Goal: Information Seeking & Learning: Check status

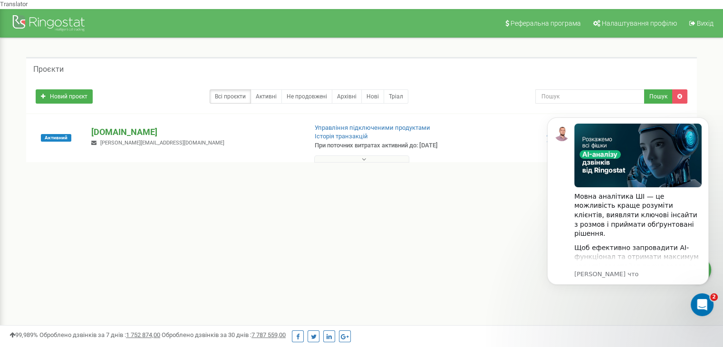
click at [117, 126] on p "[DOMAIN_NAME]" at bounding box center [195, 132] width 208 height 12
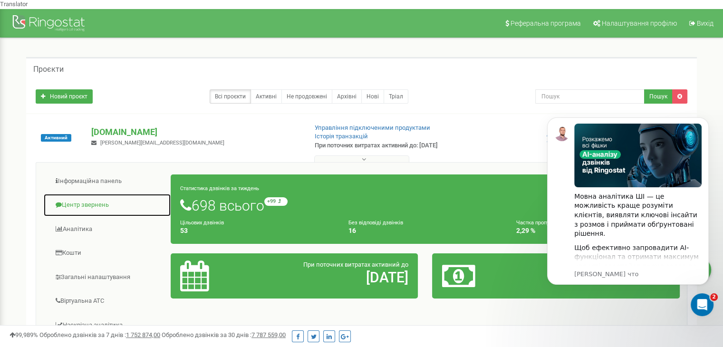
click at [84, 198] on link "Центр звернень" at bounding box center [107, 204] width 128 height 23
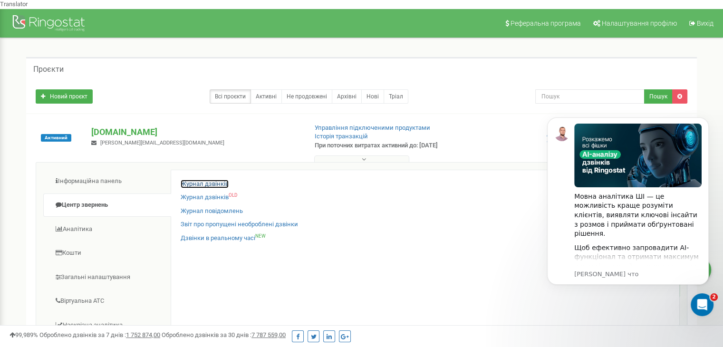
click at [190, 180] on link "Журнал дзвінків" at bounding box center [205, 184] width 48 height 9
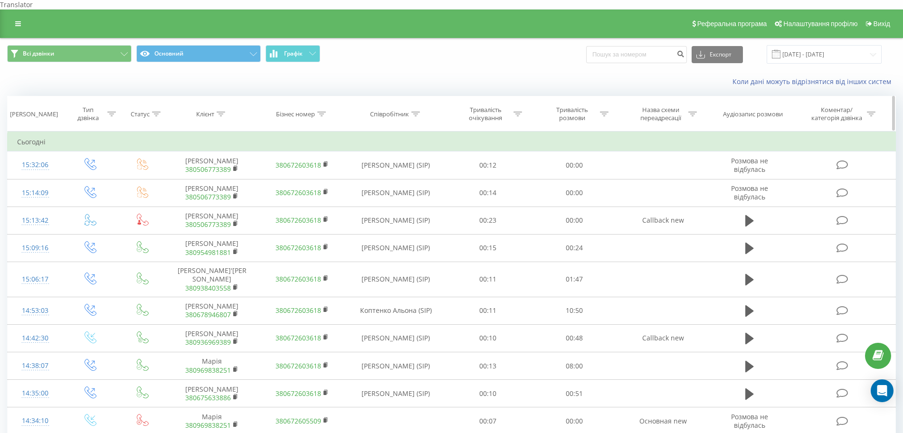
click at [112, 112] on icon at bounding box center [111, 114] width 9 height 5
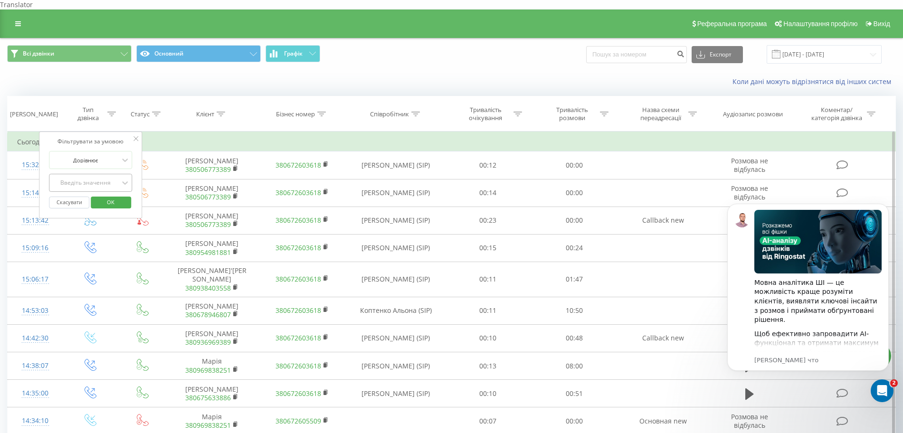
click at [97, 176] on div "Введіть значення" at bounding box center [85, 183] width 69 height 14
click at [98, 194] on div "Вхідний" at bounding box center [90, 201] width 83 height 15
click at [105, 195] on span "OK" at bounding box center [110, 202] width 27 height 15
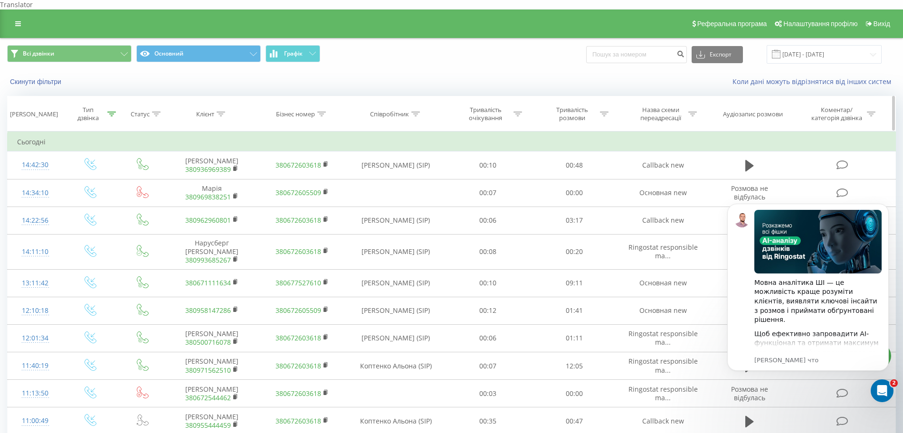
click at [606, 110] on div at bounding box center [604, 114] width 9 height 8
click at [589, 174] on input "text" at bounding box center [575, 182] width 84 height 17
type input "00:00"
click at [586, 193] on span "OK" at bounding box center [594, 200] width 27 height 15
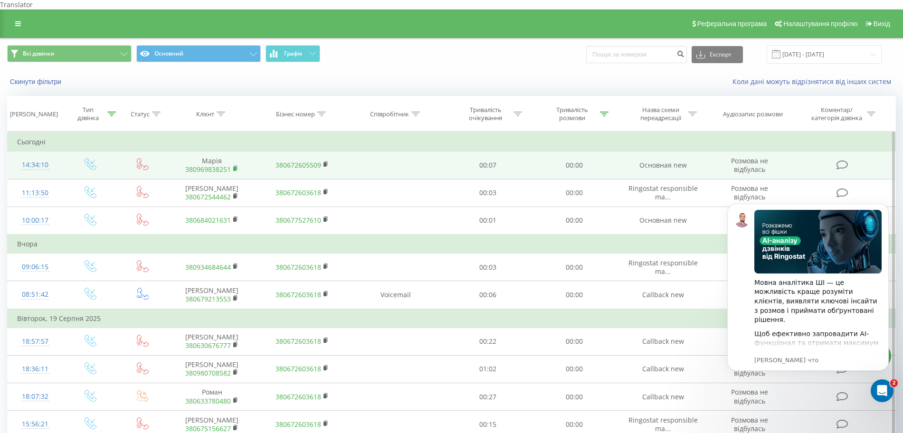
click at [234, 165] on icon at bounding box center [235, 168] width 5 height 7
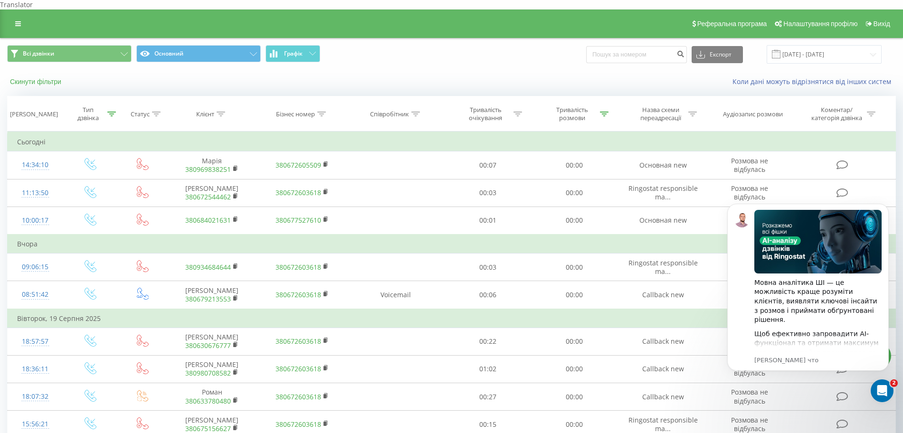
click at [50, 77] on button "Скинути фільтри" at bounding box center [36, 81] width 59 height 9
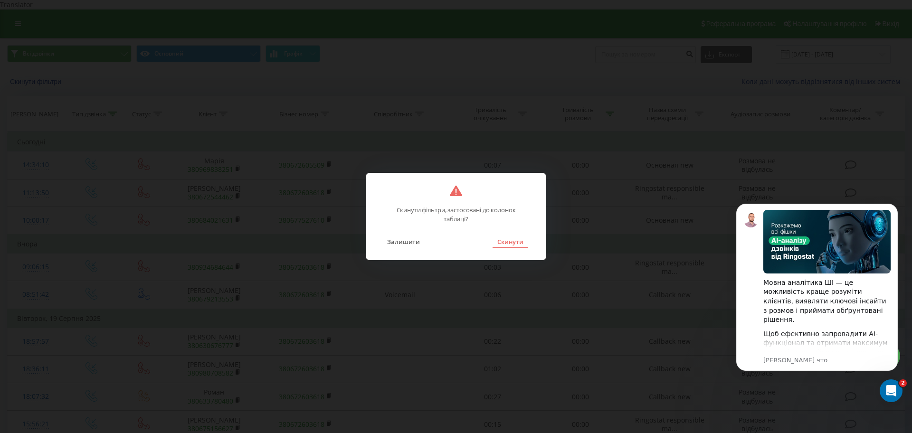
click at [512, 238] on button "Скинути" at bounding box center [511, 242] width 36 height 12
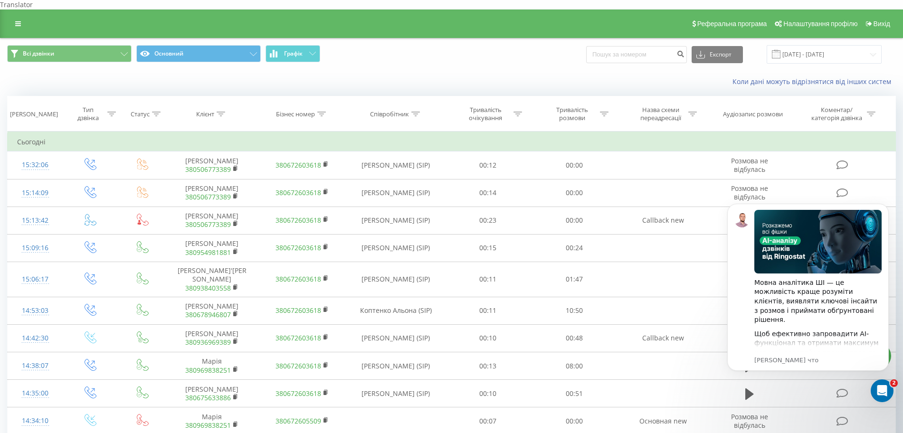
click at [627, 57] on div "Всі дзвінки Основний Графік Експорт .csv .xls .xlsx 21.07.2025 - 21.08.2025" at bounding box center [451, 54] width 902 height 32
click at [627, 50] on input at bounding box center [636, 54] width 101 height 17
paste input "380969838251"
type input "380969838251"
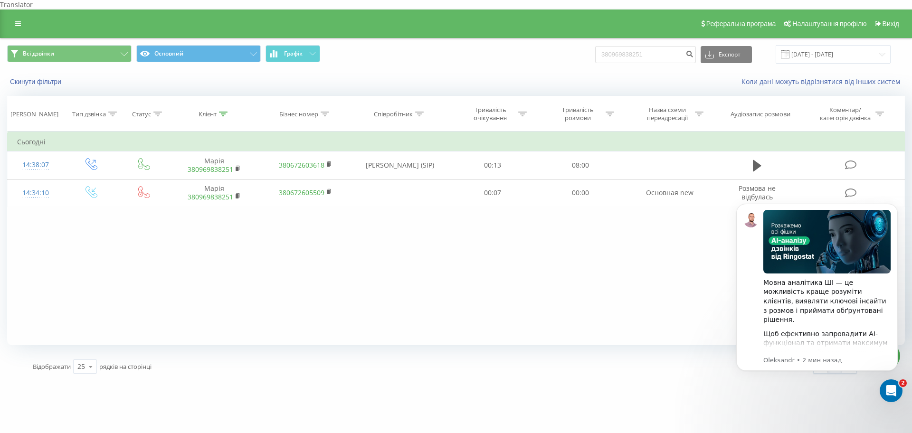
click at [50, 79] on div "Скинути фільтри Коли дані можуть відрізнятися вiд інших систем" at bounding box center [455, 81] width 911 height 23
click at [47, 77] on button "Скинути фільтри" at bounding box center [36, 81] width 59 height 9
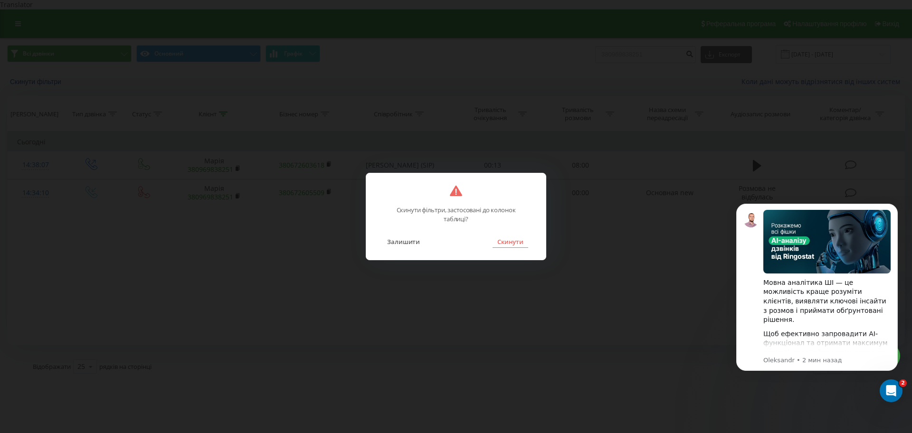
click at [504, 243] on button "Скинути" at bounding box center [511, 242] width 36 height 12
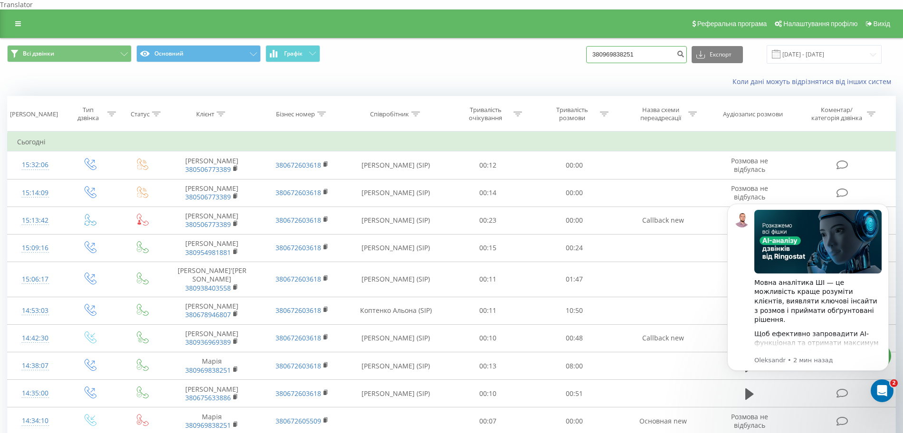
click at [642, 46] on input "380969838251" at bounding box center [636, 54] width 101 height 17
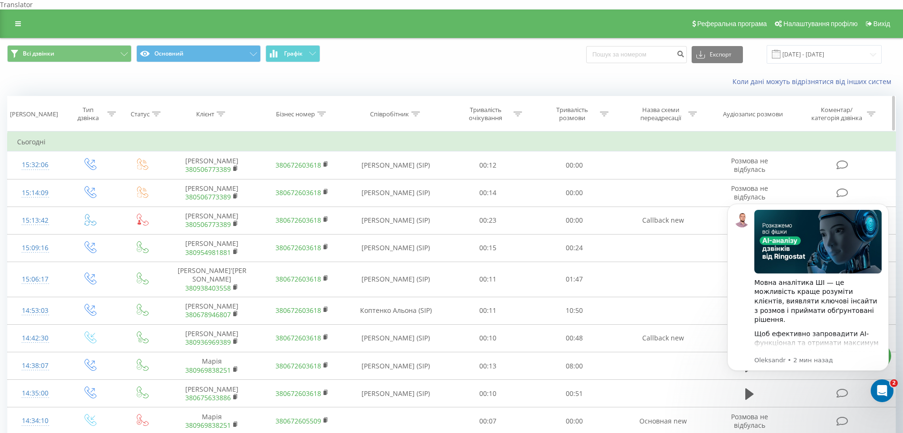
click at [108, 112] on icon at bounding box center [111, 114] width 9 height 5
click at [103, 179] on div "Введіть значення" at bounding box center [85, 183] width 67 height 8
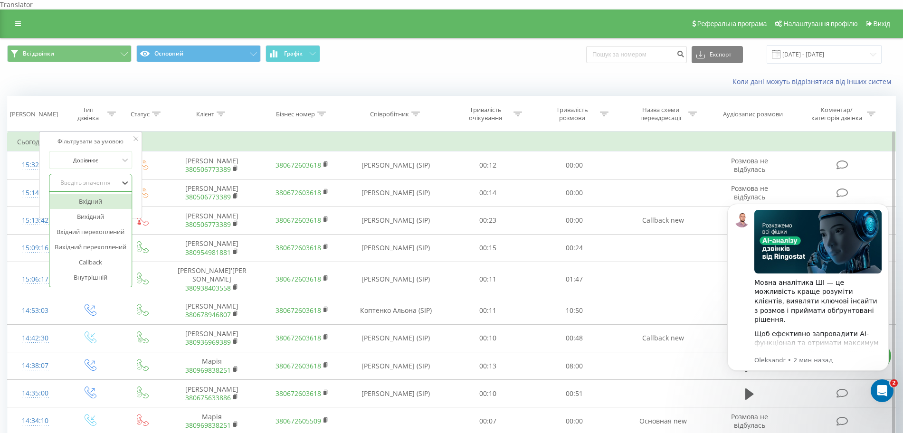
click at [103, 194] on div "Вхідний" at bounding box center [90, 201] width 83 height 15
click at [107, 195] on span "OK" at bounding box center [110, 202] width 27 height 15
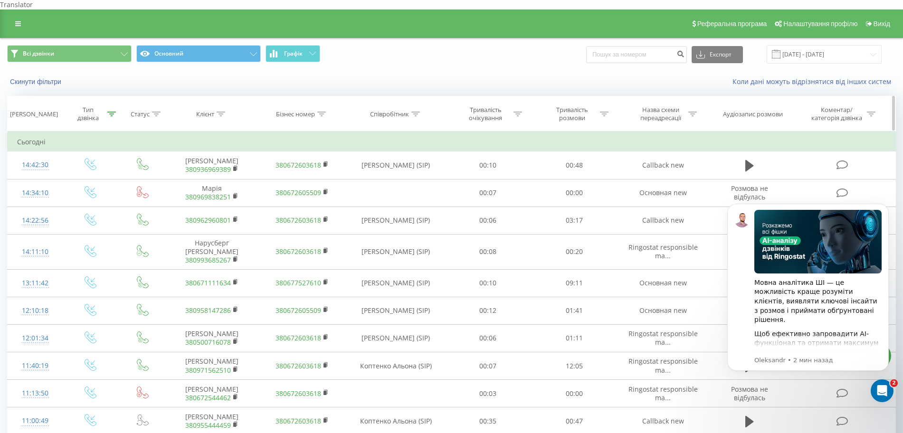
click at [605, 112] on icon at bounding box center [604, 114] width 9 height 5
click at [589, 179] on input "text" at bounding box center [575, 182] width 84 height 17
type input "00:00"
click at [591, 196] on span "OK" at bounding box center [594, 200] width 27 height 15
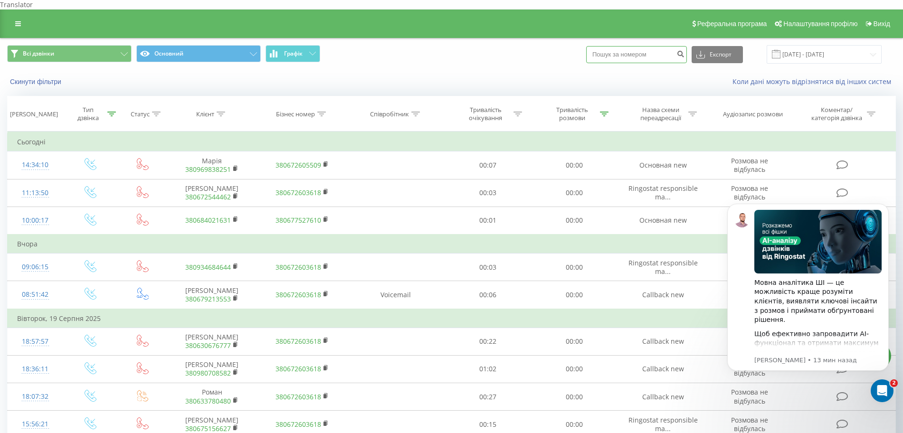
click at [630, 46] on input at bounding box center [636, 54] width 101 height 17
click at [42, 77] on button "Скинути фільтри" at bounding box center [36, 81] width 59 height 9
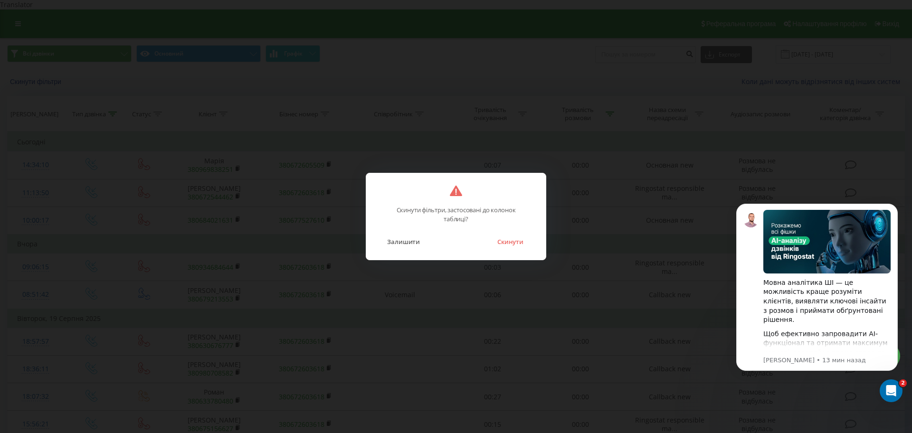
click at [509, 250] on div "Скинути фільтри, застосовані до колонок таблиці? Залишити Скинути" at bounding box center [456, 216] width 181 height 87
click at [511, 246] on button "Скинути" at bounding box center [511, 242] width 36 height 12
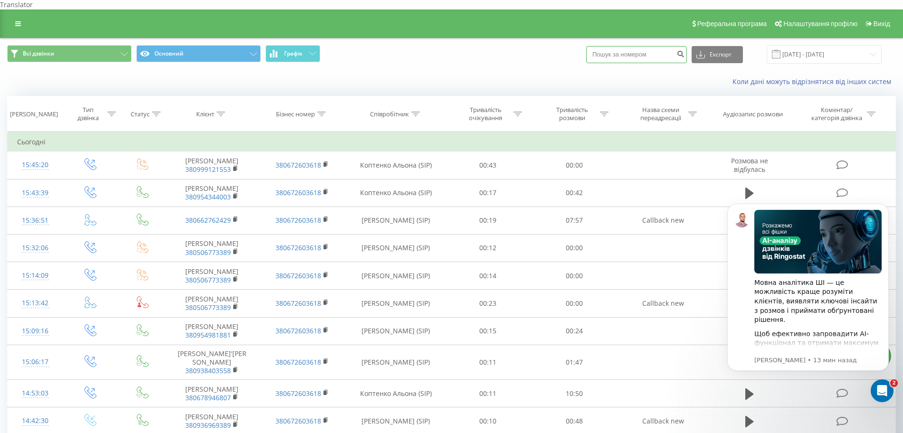
click at [639, 49] on input at bounding box center [636, 54] width 101 height 17
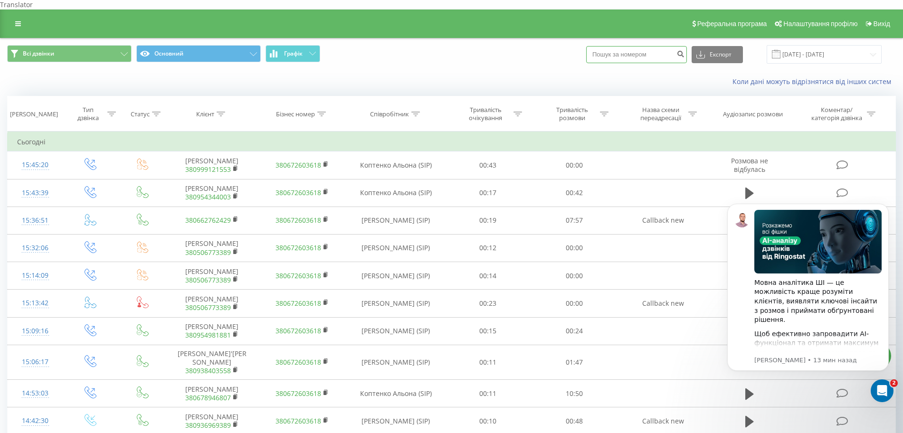
paste input "+380 99 484 5733"
type input "+380 99 484 5733"
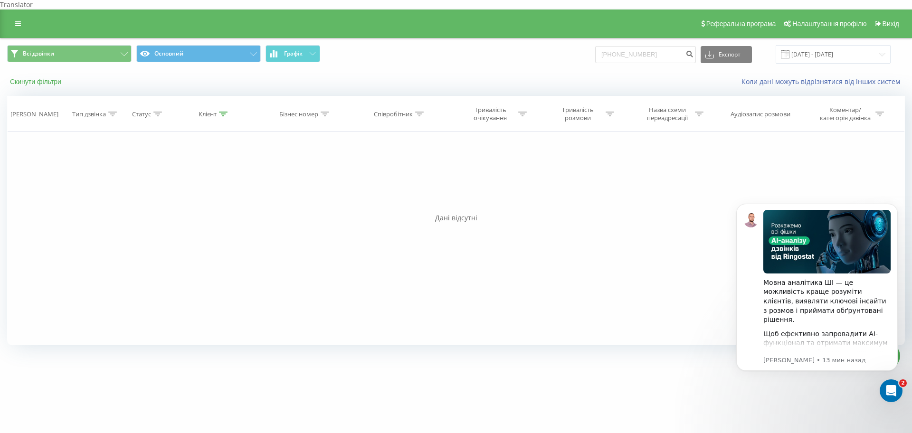
click at [56, 77] on button "Скинути фільтри" at bounding box center [36, 81] width 59 height 9
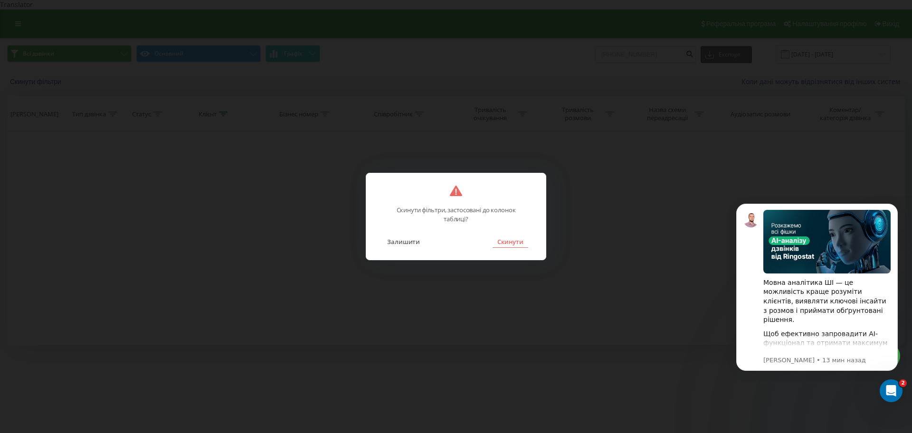
click at [504, 240] on button "Скинути" at bounding box center [511, 242] width 36 height 12
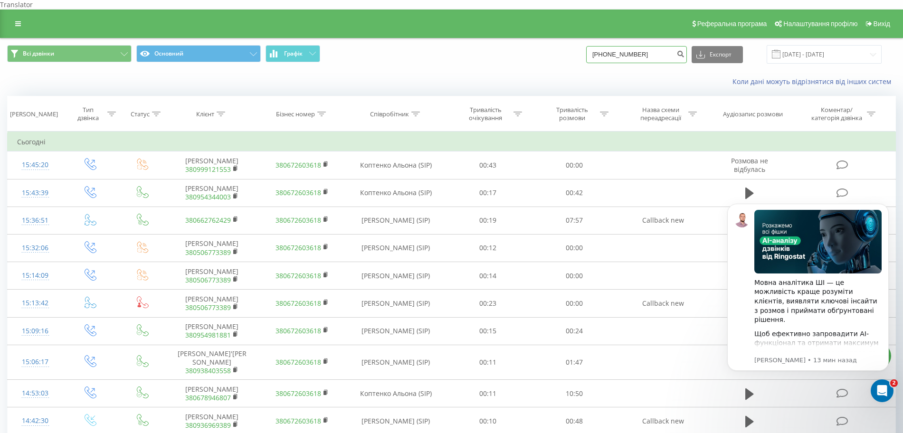
click at [653, 52] on input "+380994845733" at bounding box center [636, 54] width 101 height 17
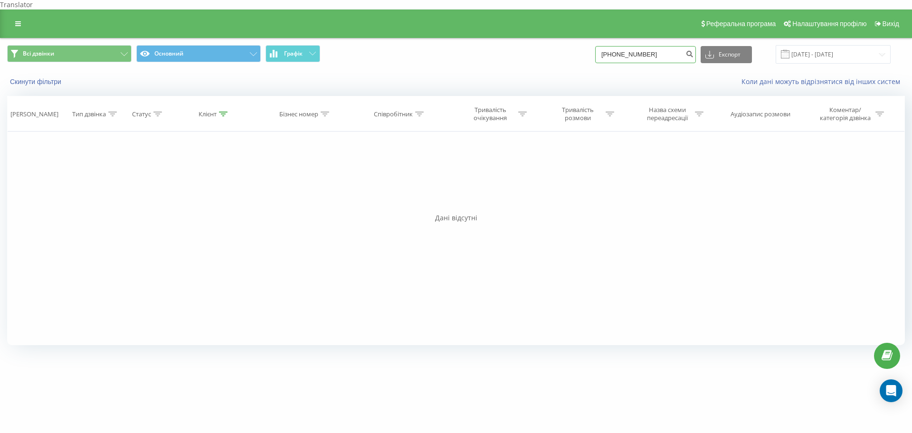
click at [620, 47] on input "+380994845733" at bounding box center [645, 54] width 101 height 17
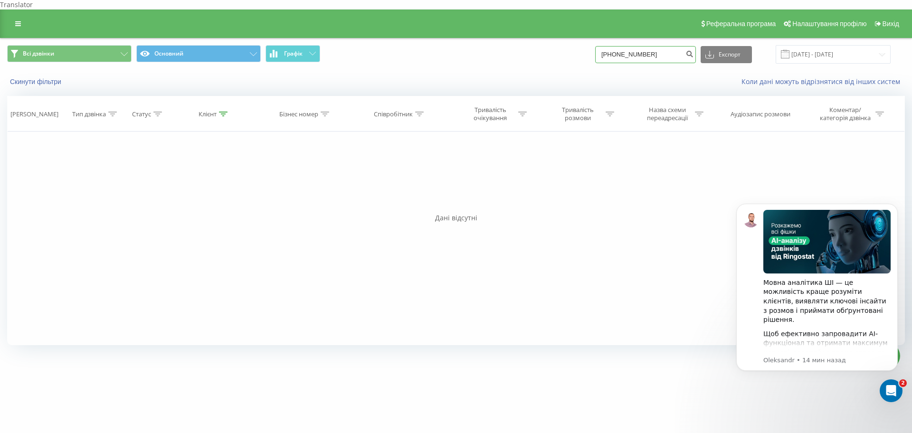
type input "0994845733"
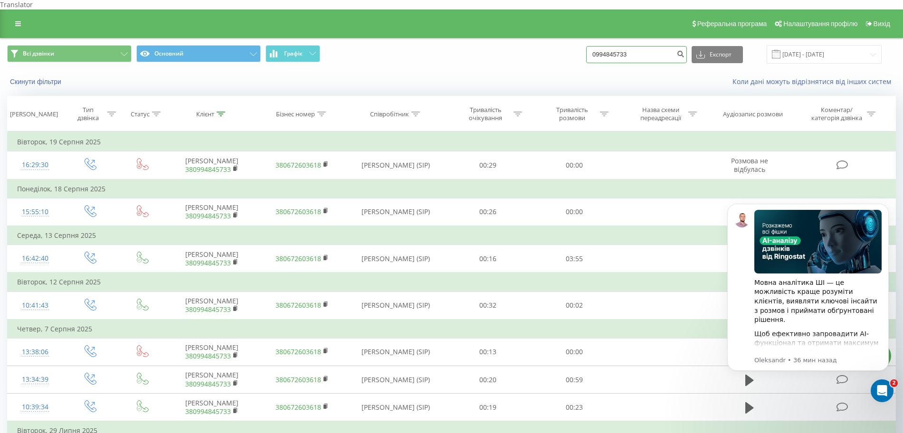
click at [638, 46] on input "0994845733" at bounding box center [636, 54] width 101 height 17
paste input "[PHONE_NUMBER]"
type input "[PHONE_NUMBER]"
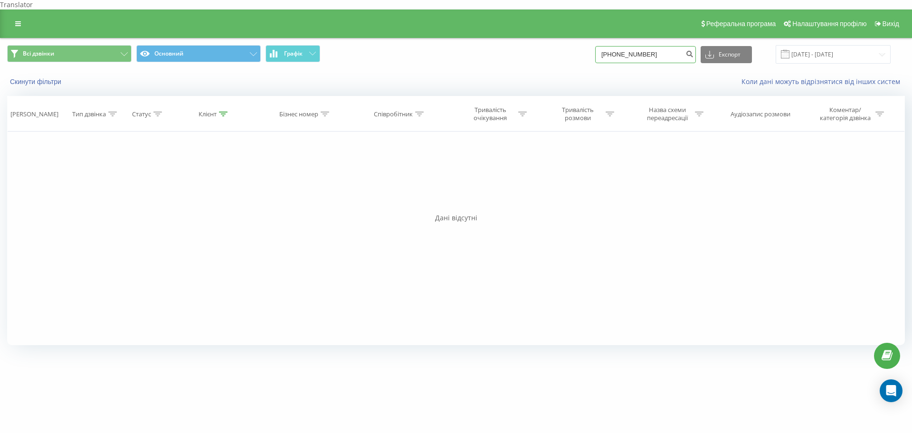
click at [619, 47] on input "[PHONE_NUMBER]" at bounding box center [645, 54] width 101 height 17
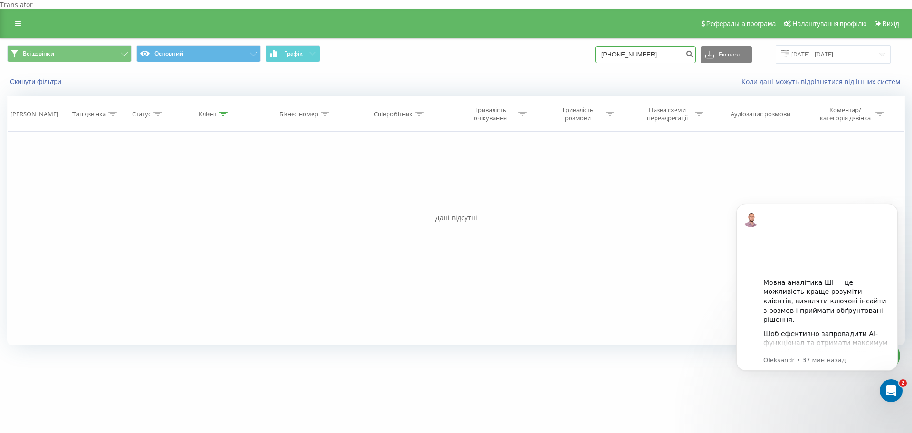
click at [622, 47] on input "+380983018374" at bounding box center [645, 54] width 101 height 17
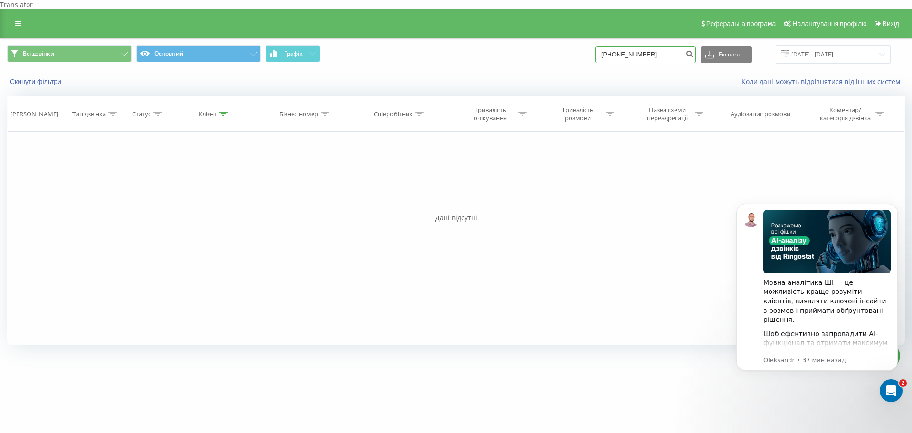
type input "0983018374"
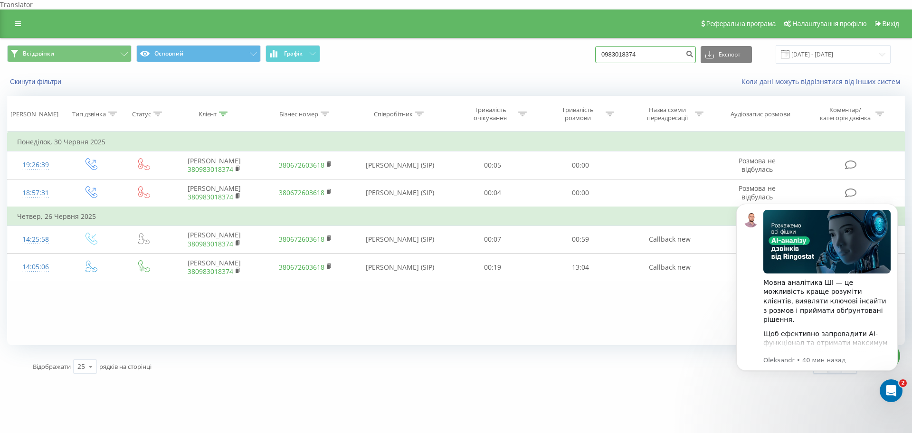
click at [676, 47] on input "0983018374" at bounding box center [645, 54] width 101 height 17
click at [677, 47] on input "0983018374" at bounding box center [645, 54] width 101 height 17
paste input "93 644 2787"
type input "0 93 644 2787"
